Goal: Transaction & Acquisition: Obtain resource

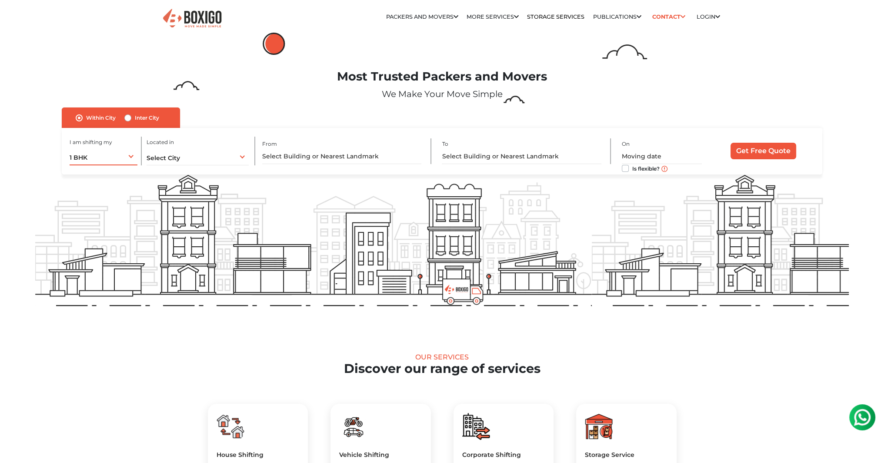
click at [124, 158] on div "1 BHK 1 BHK 2 BHK 3 BHK 3 + BHK FEW ITEMS" at bounding box center [104, 156] width 68 height 18
click at [109, 192] on li "2 BHK" at bounding box center [104, 192] width 68 height 17
click at [194, 161] on div "Select City Select City Bangalore Bengaluru Bhopal Bhubaneswar Chennai Coimbato…" at bounding box center [198, 156] width 102 height 18
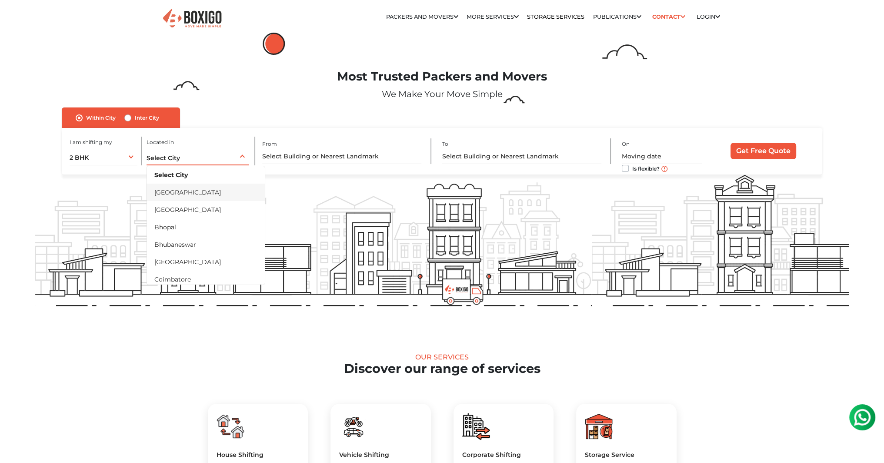
click at [190, 194] on li "[GEOGRAPHIC_DATA]" at bounding box center [206, 192] width 118 height 17
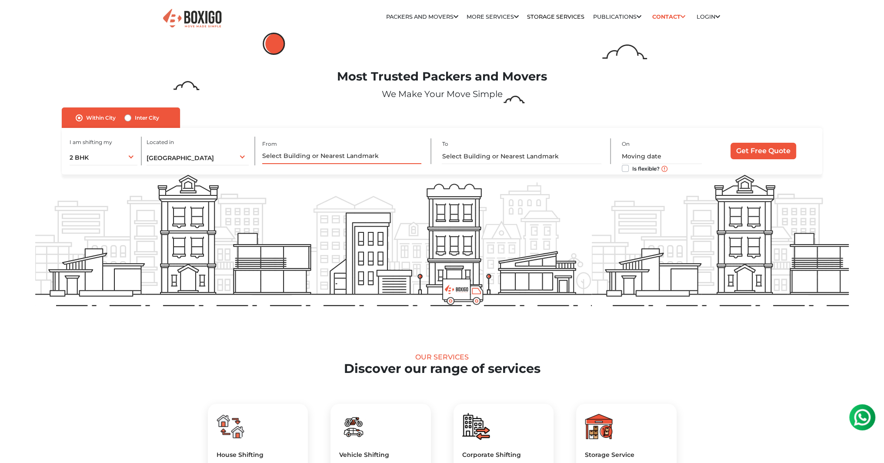
click at [290, 162] on input "text" at bounding box center [341, 156] width 159 height 15
click at [534, 17] on link "Storage Services" at bounding box center [555, 16] width 57 height 7
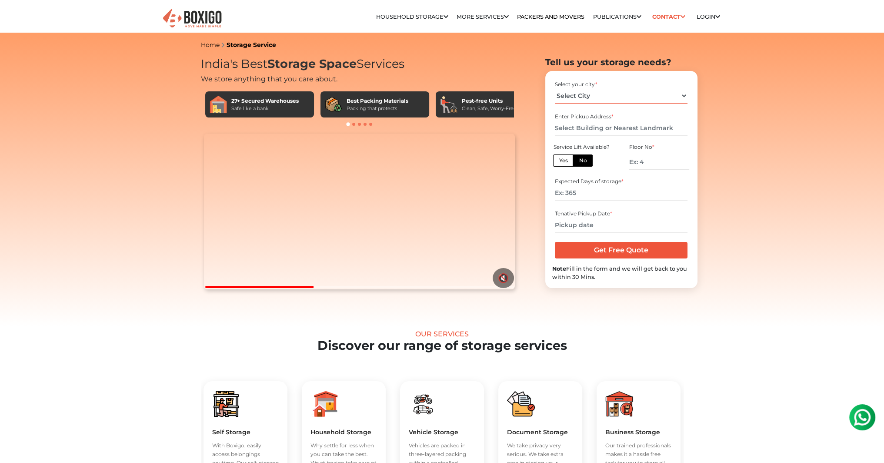
click at [579, 102] on select "Select City Bangalore Bengaluru Bhopal Bhubaneswar Chennai Coimbatore Cuttack D…" at bounding box center [621, 95] width 133 height 15
select select "[GEOGRAPHIC_DATA]"
click at [555, 88] on select "Select City Bangalore Bengaluru Bhopal Bhubaneswar Chennai Coimbatore Cuttack D…" at bounding box center [621, 95] width 133 height 15
click at [562, 127] on input "text" at bounding box center [621, 127] width 133 height 15
click at [581, 162] on label "No" at bounding box center [583, 160] width 20 height 12
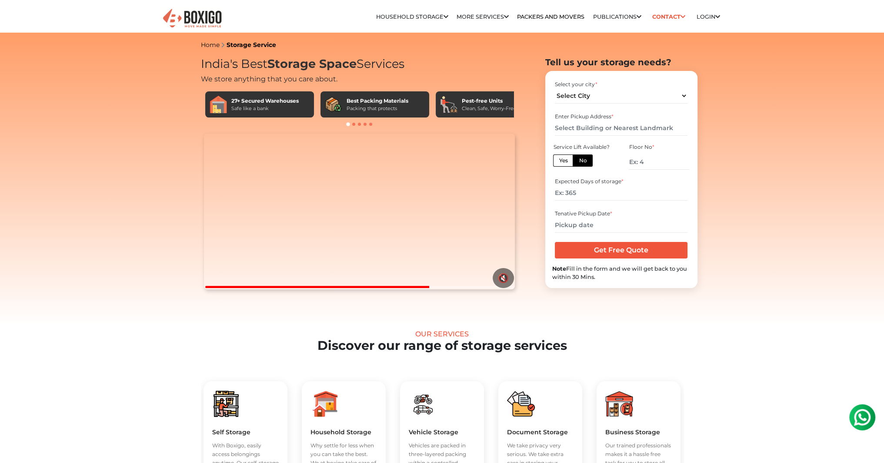
click at [581, 162] on input "No" at bounding box center [582, 160] width 6 height 6
click at [635, 163] on input "number" at bounding box center [659, 161] width 60 height 15
type input "1"
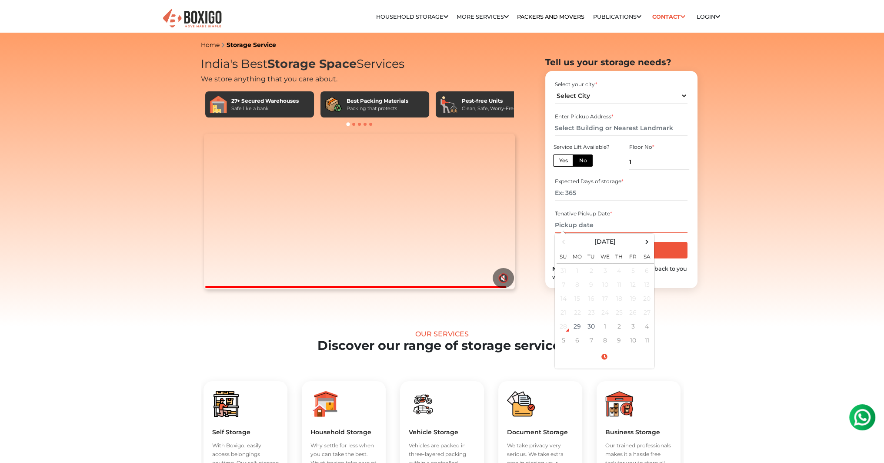
click at [589, 228] on input "text" at bounding box center [621, 224] width 133 height 15
click at [576, 329] on td "29" at bounding box center [578, 326] width 14 height 14
type input "09/29/2025 7:07 PM"
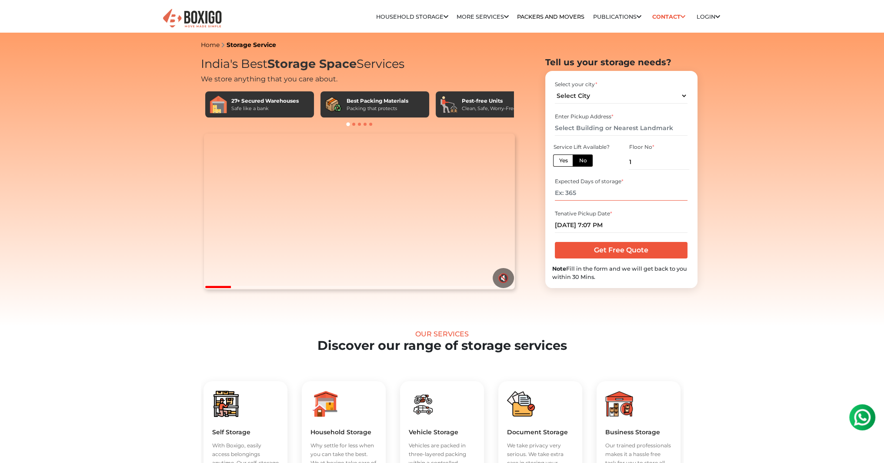
click at [597, 197] on input "number" at bounding box center [621, 192] width 133 height 15
type input "8"
type input "7"
type input "730"
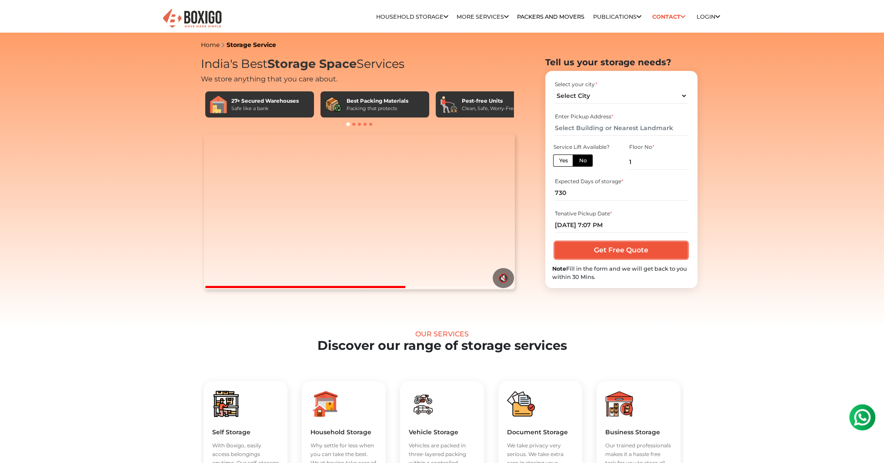
click at [614, 253] on input "Get Free Quote" at bounding box center [621, 250] width 133 height 17
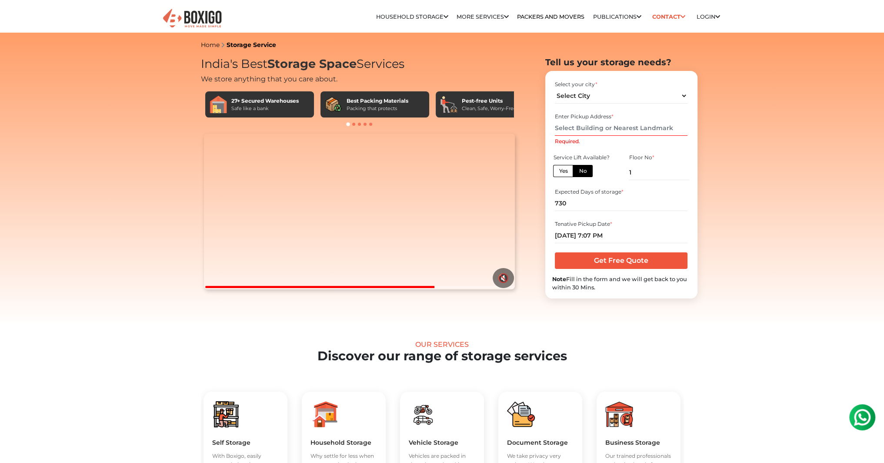
click at [581, 173] on label "No" at bounding box center [583, 171] width 20 height 12
click at [581, 173] on input "No" at bounding box center [582, 170] width 6 height 6
click at [585, 132] on input "Required." at bounding box center [621, 127] width 133 height 15
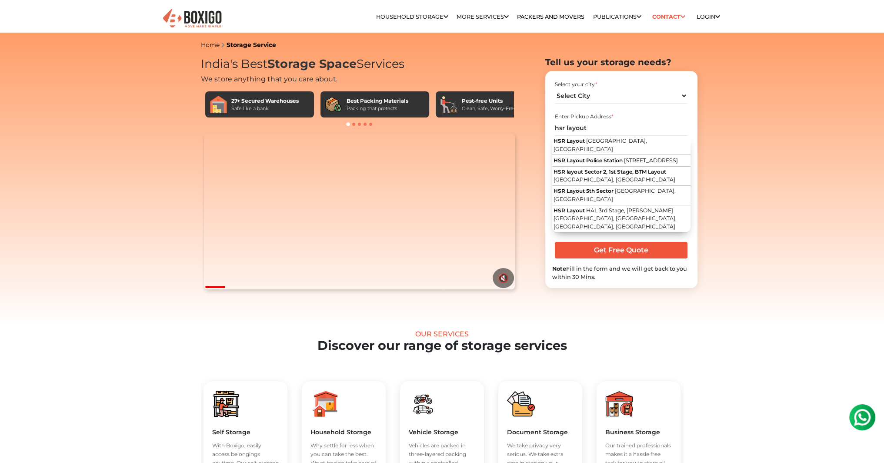
drag, startPoint x: 588, startPoint y: 126, endPoint x: 536, endPoint y: 125, distance: 51.8
click at [536, 125] on section "Tell us your storage needs? Select your city * Select City Bangalore Bengaluru" at bounding box center [607, 172] width 152 height 231
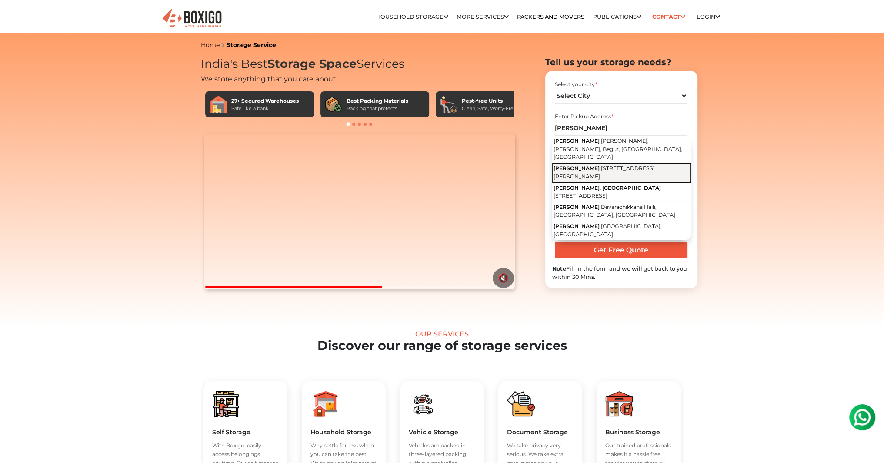
click at [606, 165] on span "2nd Cross Road, Peekayam Layout, Hosapalaya, Muneshwara Nagar, Bengaluru, Karna…" at bounding box center [604, 172] width 101 height 15
type input "Shantha Nilayam, 2nd Cross Road, Peekayam Layout, Hosapalaya, Muneshwara Nagar,…"
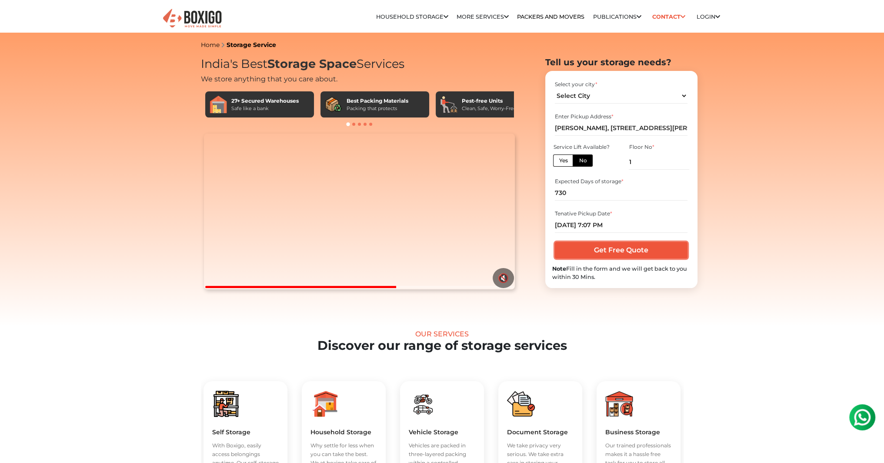
click at [629, 250] on input "Get Free Quote" at bounding box center [621, 250] width 133 height 17
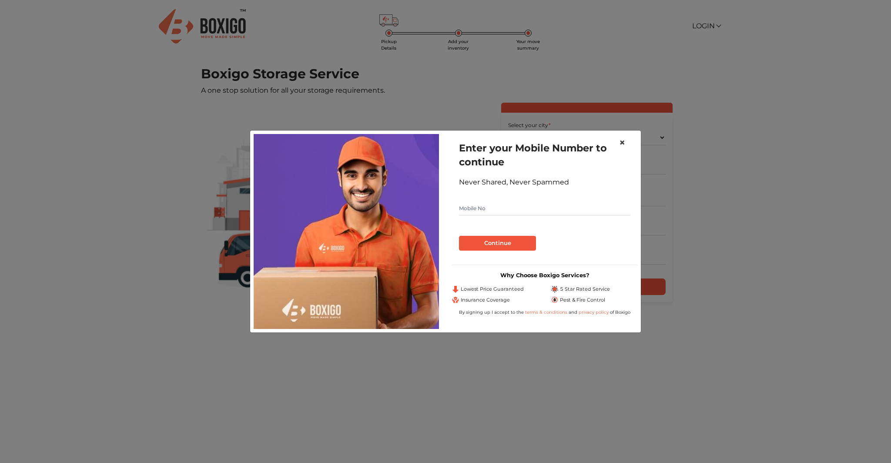
click at [621, 143] on span "×" at bounding box center [622, 142] width 6 height 13
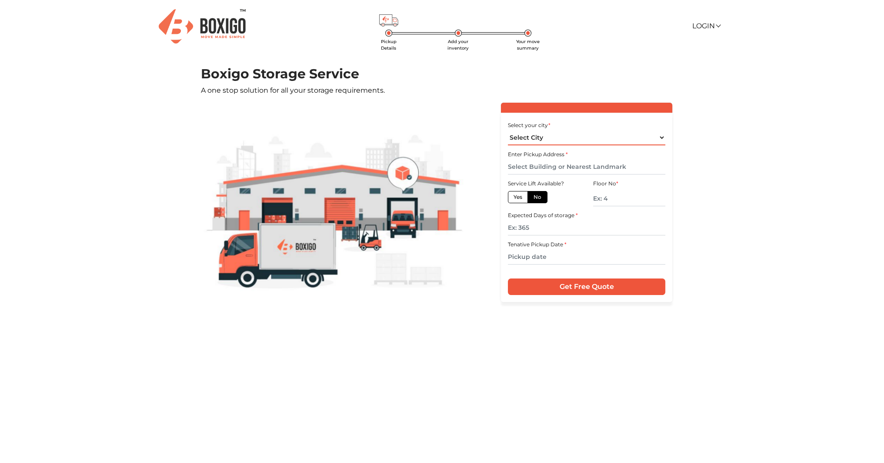
click at [560, 142] on select "Select City [GEOGRAPHIC_DATA] [GEOGRAPHIC_DATA] [GEOGRAPHIC_DATA] [GEOGRAPHIC_D…" at bounding box center [586, 137] width 157 height 15
select select "[GEOGRAPHIC_DATA]"
click at [508, 130] on select "Select City [GEOGRAPHIC_DATA] [GEOGRAPHIC_DATA] [GEOGRAPHIC_DATA] [GEOGRAPHIC_D…" at bounding box center [586, 137] width 157 height 15
click at [548, 166] on input "text" at bounding box center [586, 166] width 157 height 15
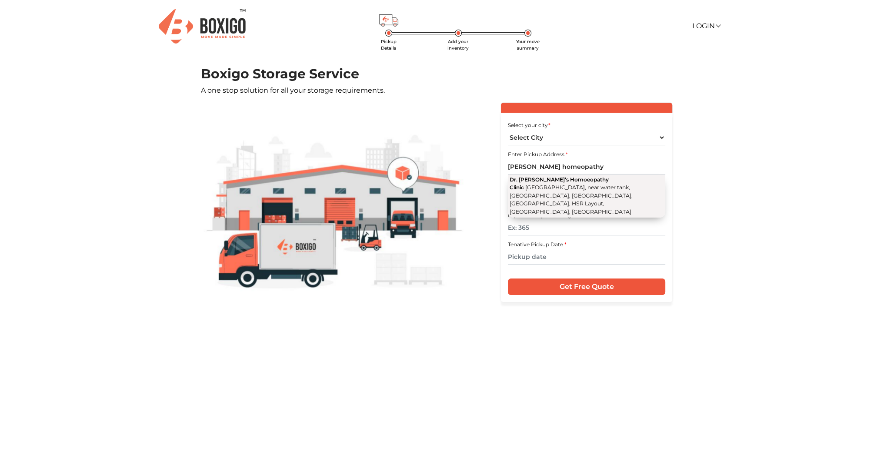
click at [550, 184] on span "[GEOGRAPHIC_DATA], near water tank, [GEOGRAPHIC_DATA], [GEOGRAPHIC_DATA], [GEOG…" at bounding box center [570, 199] width 123 height 31
type input "Dr. [PERSON_NAME]’s Homoeopathy Clinic, [GEOGRAPHIC_DATA], near [GEOGRAPHIC_DAT…"
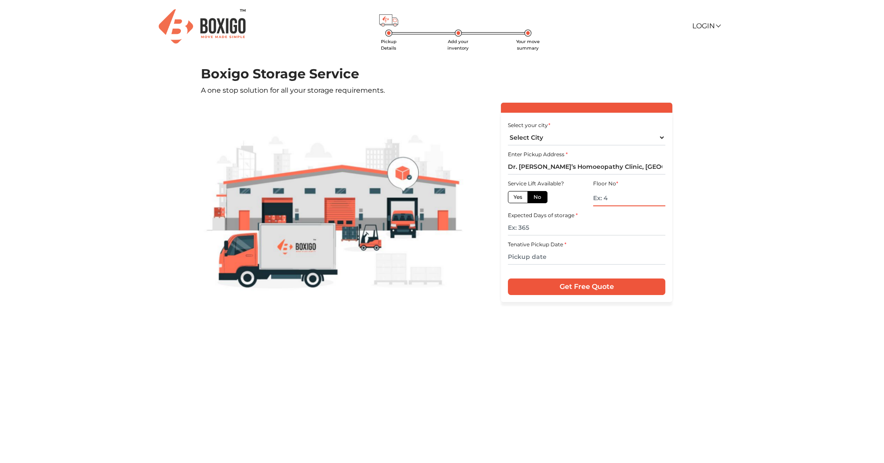
click at [605, 202] on input "text" at bounding box center [629, 198] width 72 height 15
type input "2"
click at [531, 197] on label "No" at bounding box center [538, 197] width 20 height 12
click at [534, 197] on input "No" at bounding box center [537, 196] width 6 height 6
click at [531, 230] on input "text" at bounding box center [586, 227] width 157 height 15
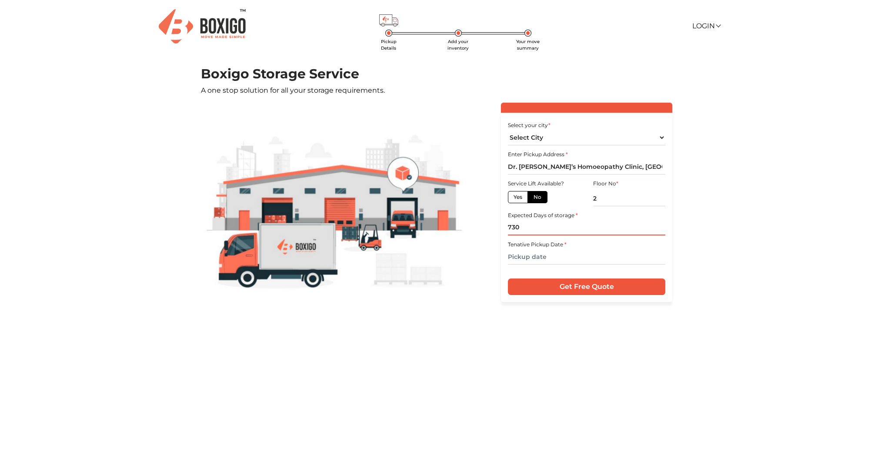
type input "730"
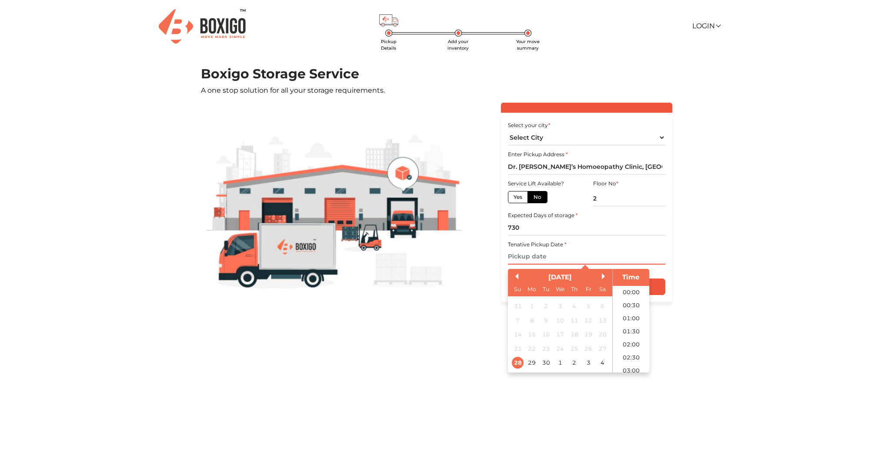
click at [526, 261] on input "text" at bounding box center [586, 256] width 157 height 15
click at [558, 362] on div "1" at bounding box center [560, 363] width 12 height 12
click at [629, 331] on li "12:30" at bounding box center [631, 333] width 37 height 13
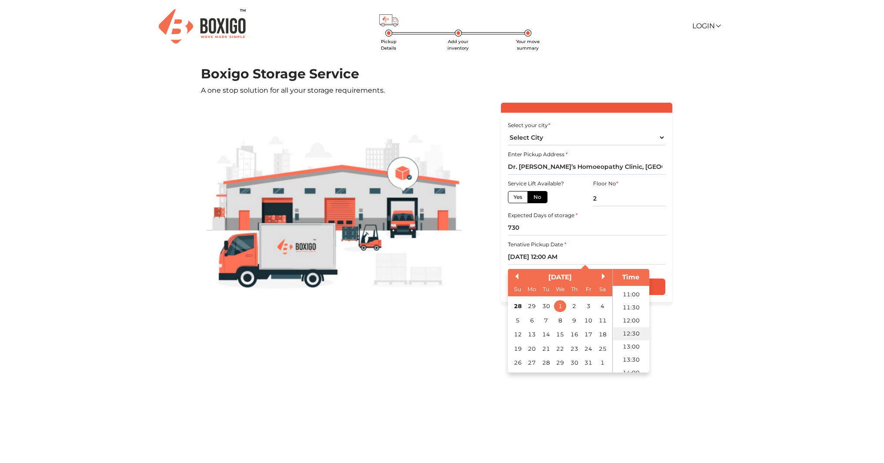
type input "[DATE] 12:30 PM"
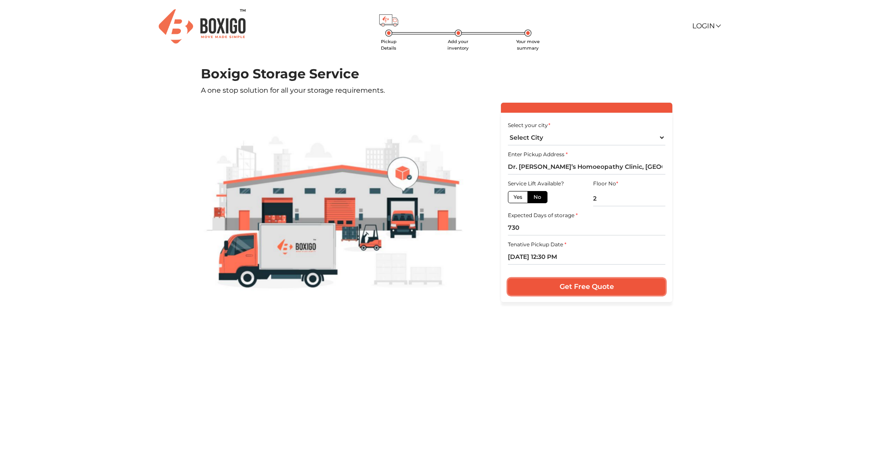
click at [613, 291] on input "Get Free Quote" at bounding box center [586, 286] width 157 height 17
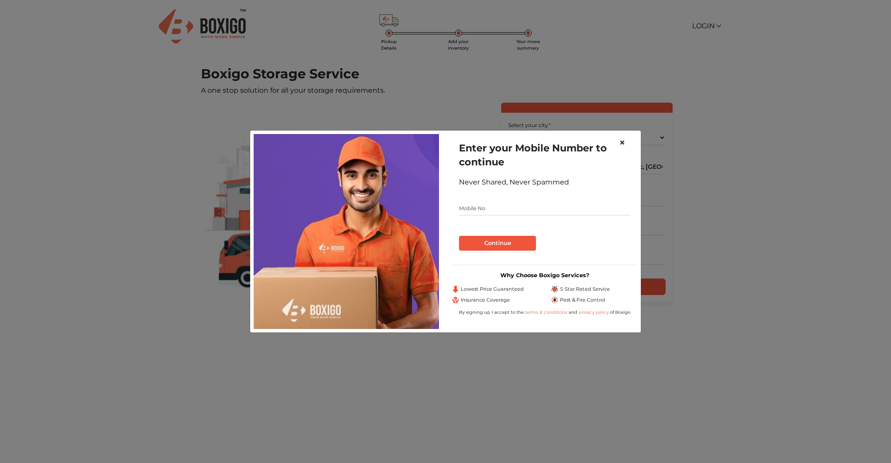
click at [622, 134] on button "×" at bounding box center [622, 142] width 20 height 24
